Goal: Transaction & Acquisition: Purchase product/service

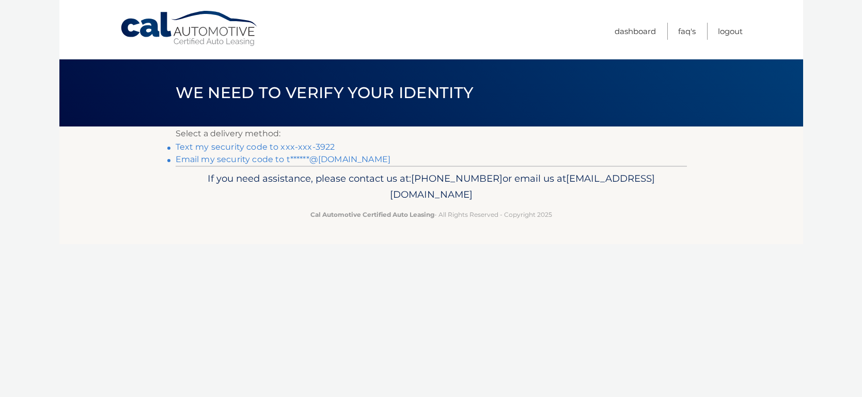
click at [273, 149] on link "Text my security code to xxx-xxx-3922" at bounding box center [255, 147] width 159 height 10
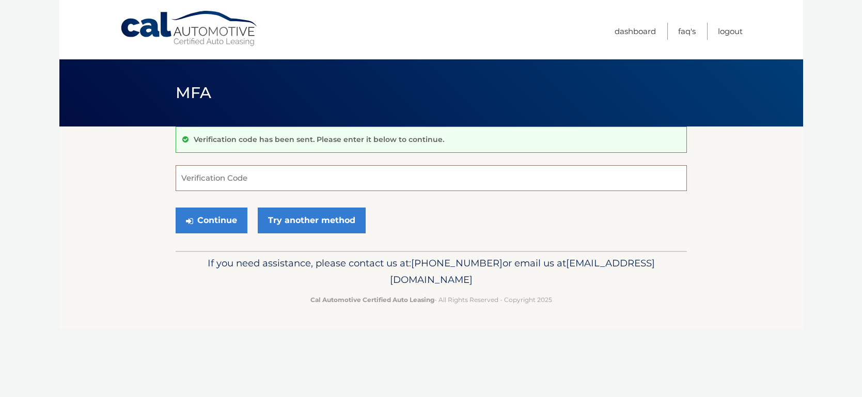
click at [372, 171] on input "Verification Code" at bounding box center [431, 178] width 511 height 26
type input "541573"
click at [207, 214] on button "Continue" at bounding box center [212, 221] width 72 height 26
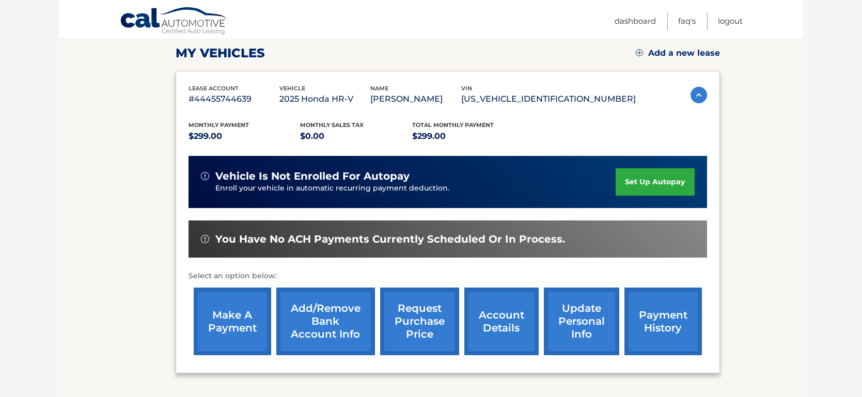
scroll to position [144, 0]
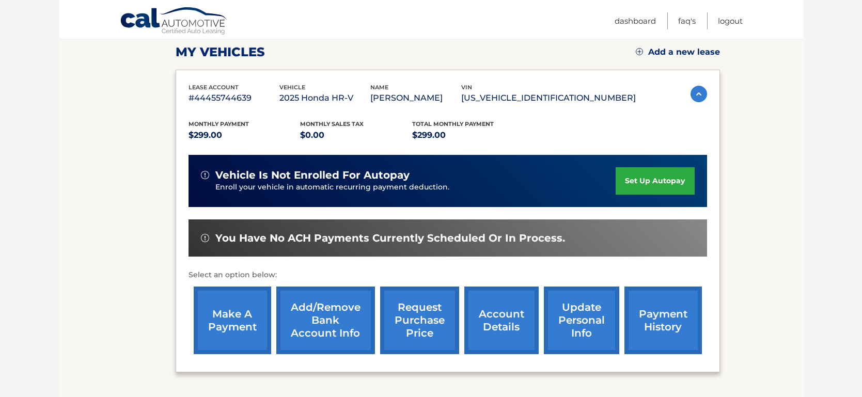
click at [243, 321] on link "make a payment" at bounding box center [232, 320] width 77 height 68
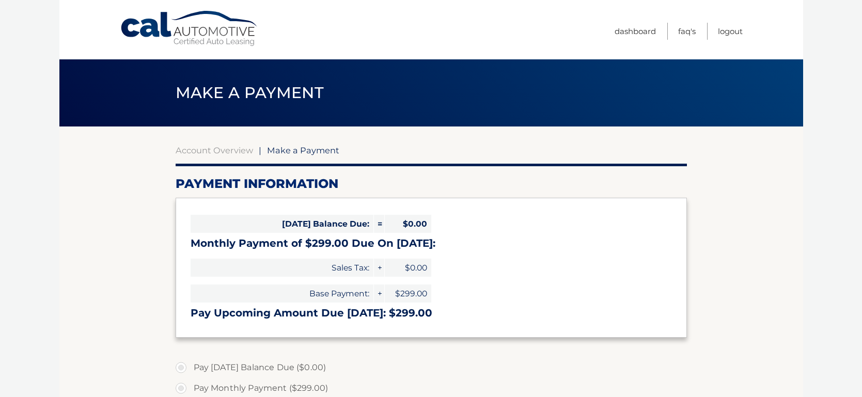
select select "YjNlNDE3YWYtOTNmMi00YmVhLTg3ZjUtZGFlMTdmZjU2ODFm"
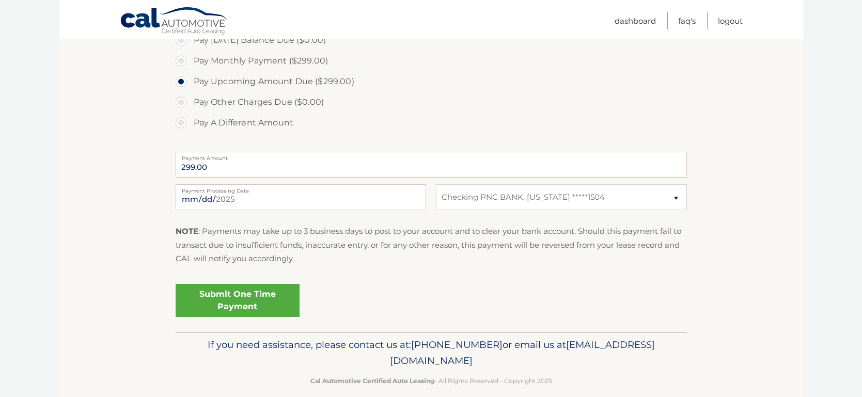
scroll to position [330, 0]
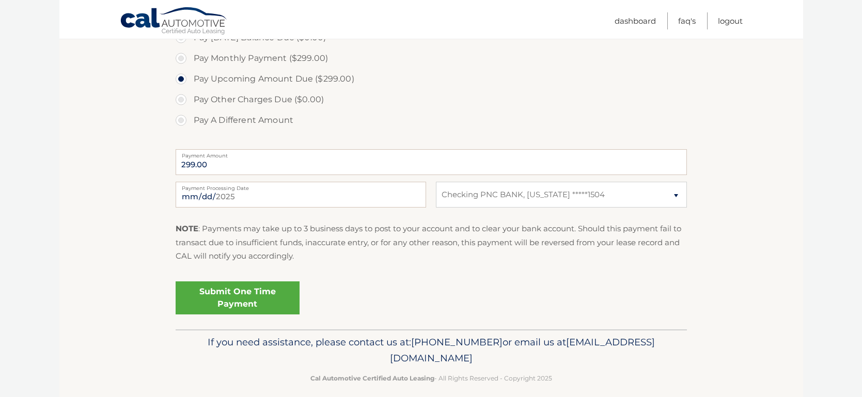
click at [218, 293] on link "Submit One Time Payment" at bounding box center [238, 297] width 124 height 33
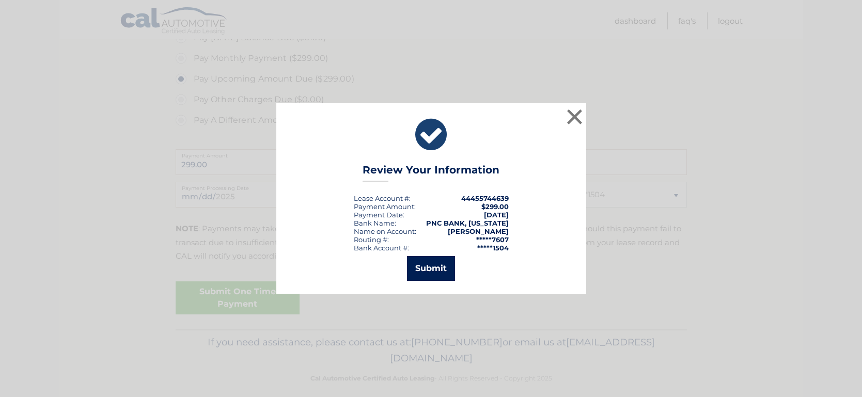
click at [429, 269] on button "Submit" at bounding box center [431, 268] width 48 height 25
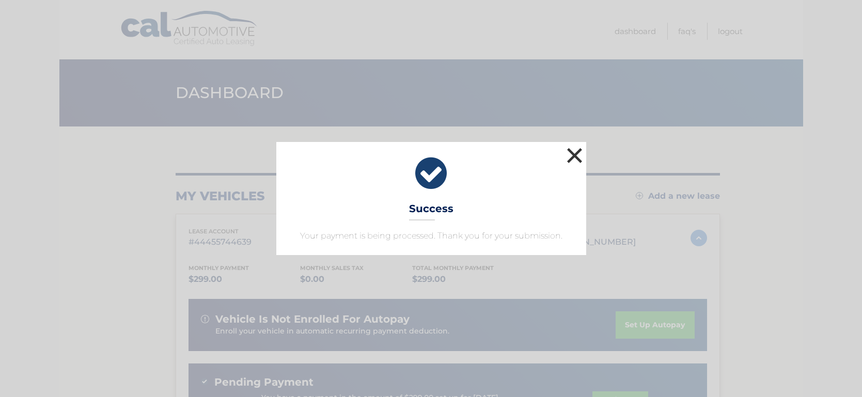
click at [575, 156] on button "×" at bounding box center [574, 155] width 21 height 21
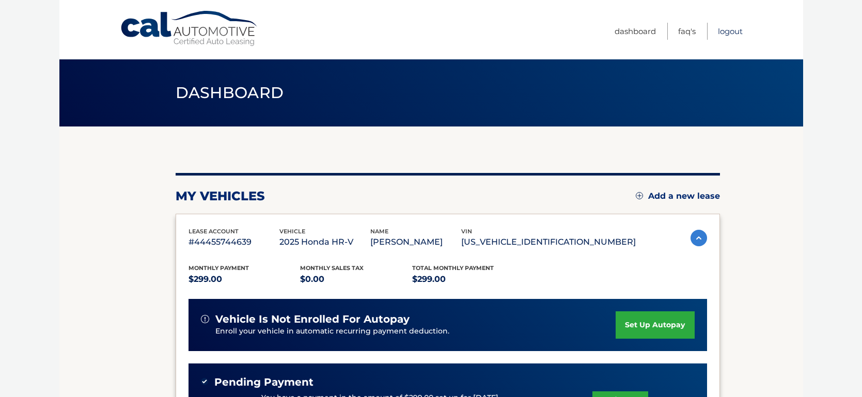
click at [727, 29] on link "Logout" at bounding box center [729, 31] width 25 height 17
